Goal: Information Seeking & Learning: Learn about a topic

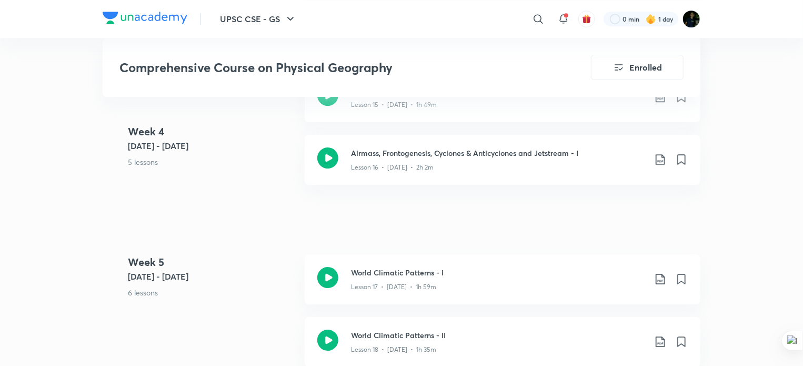
scroll to position [240, 0]
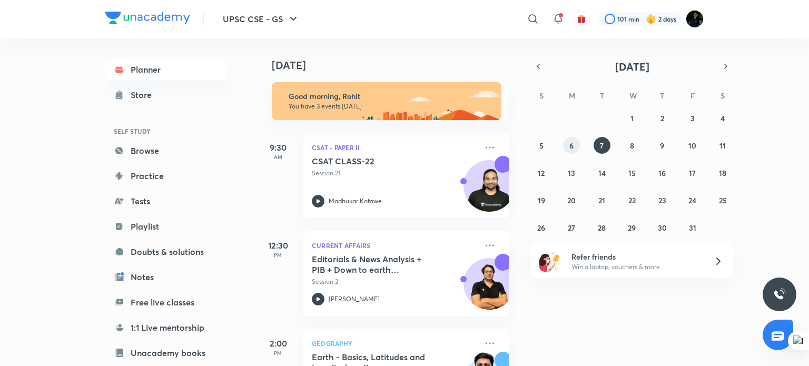
click at [568, 139] on button "6" at bounding box center [571, 145] width 17 height 17
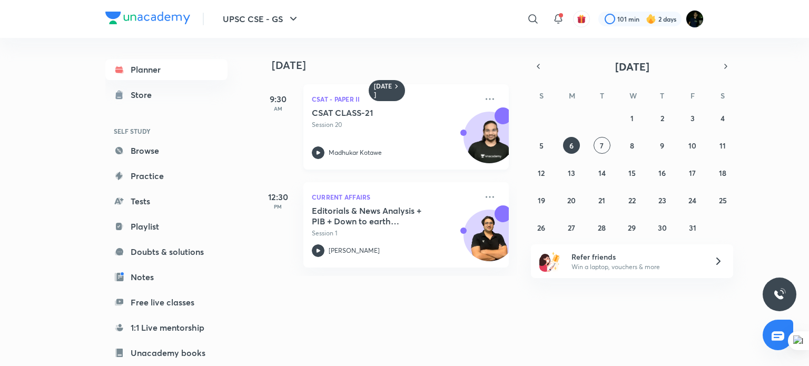
click at [366, 129] on p "Session 20" at bounding box center [394, 124] width 165 height 9
